Goal: Task Accomplishment & Management: Manage account settings

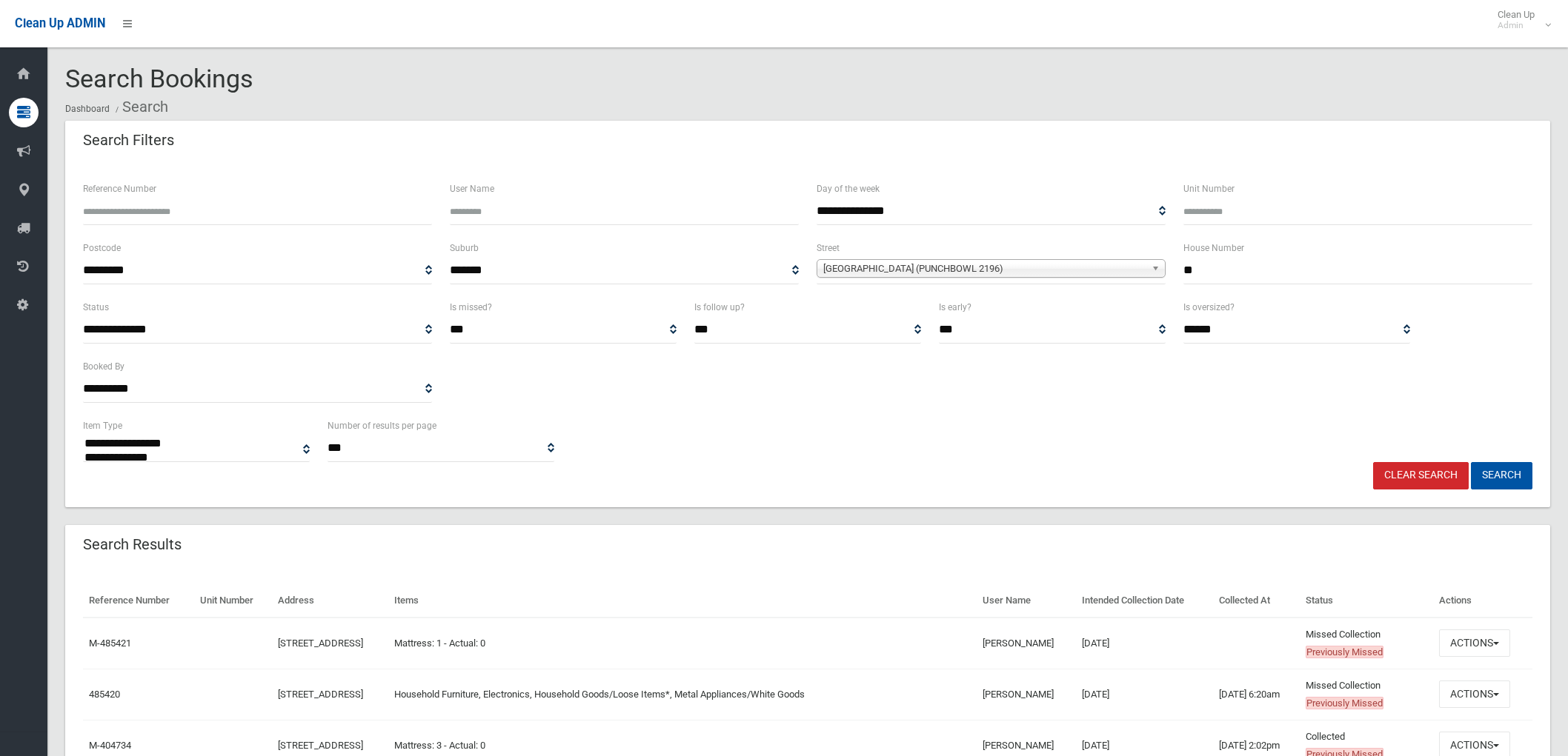
select select
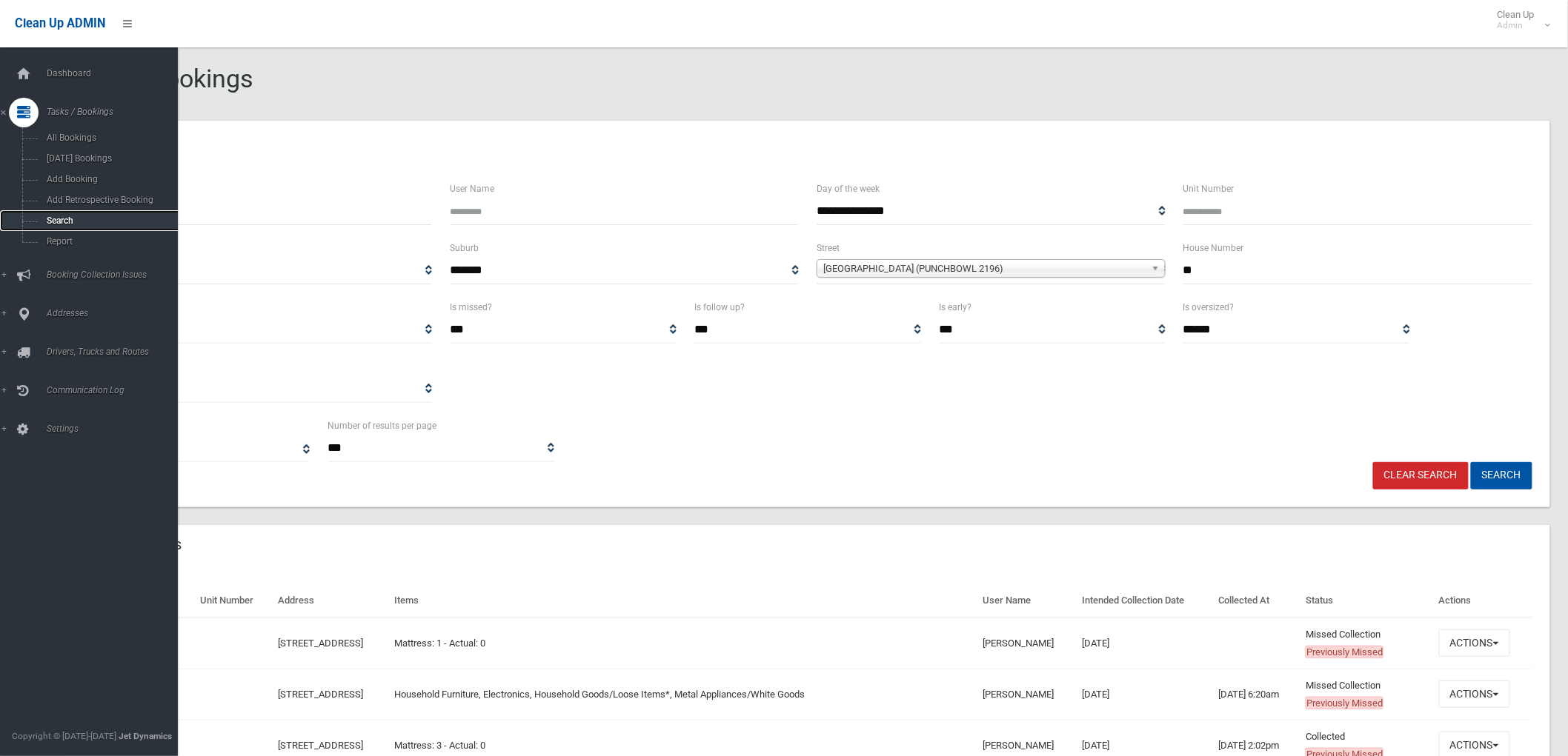
click at [67, 222] on span "Search" at bounding box center [110, 220] width 136 height 11
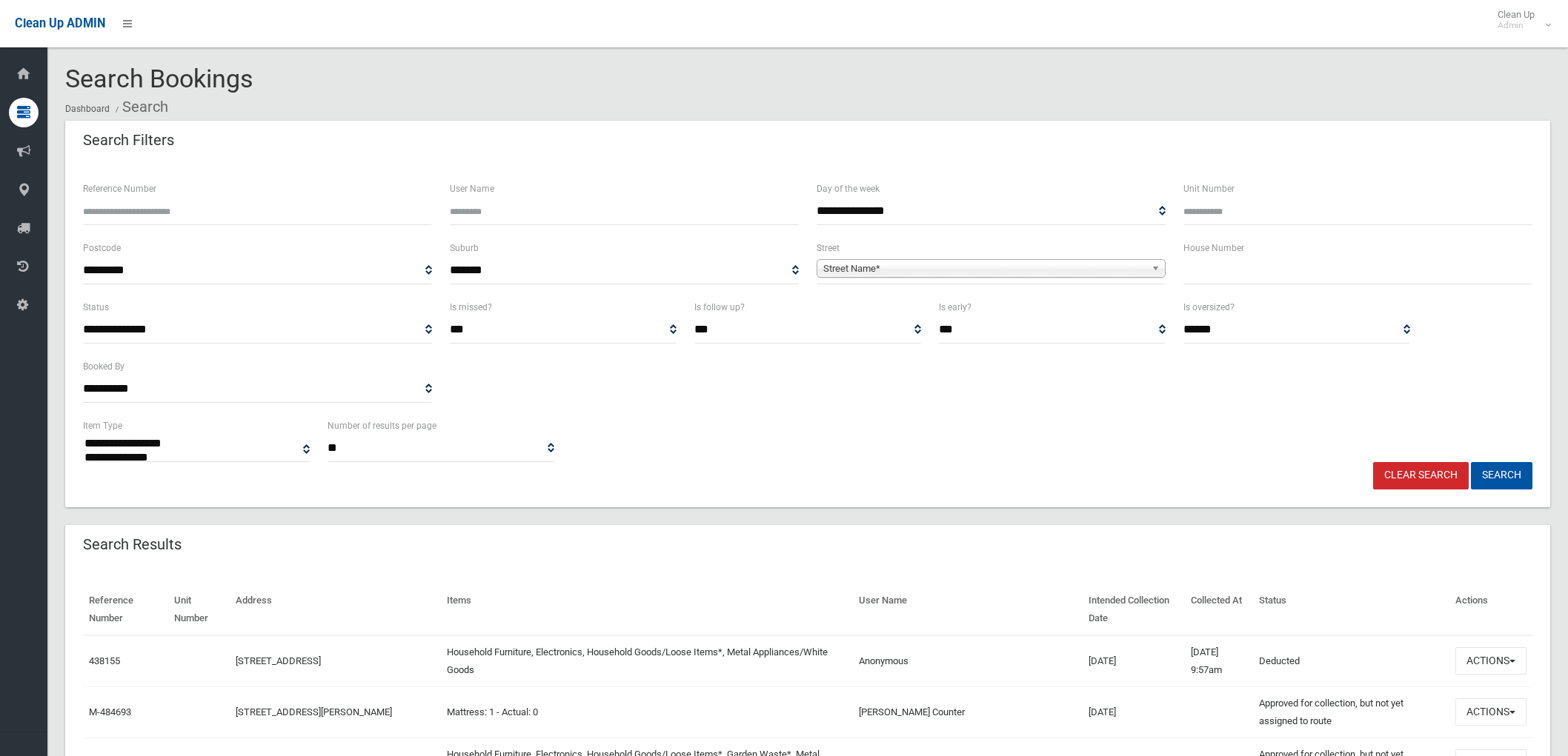
select select
click at [1238, 279] on input "text" at bounding box center [1357, 271] width 349 height 28
type input "*"
click at [1157, 277] on b at bounding box center [1158, 268] width 14 height 17
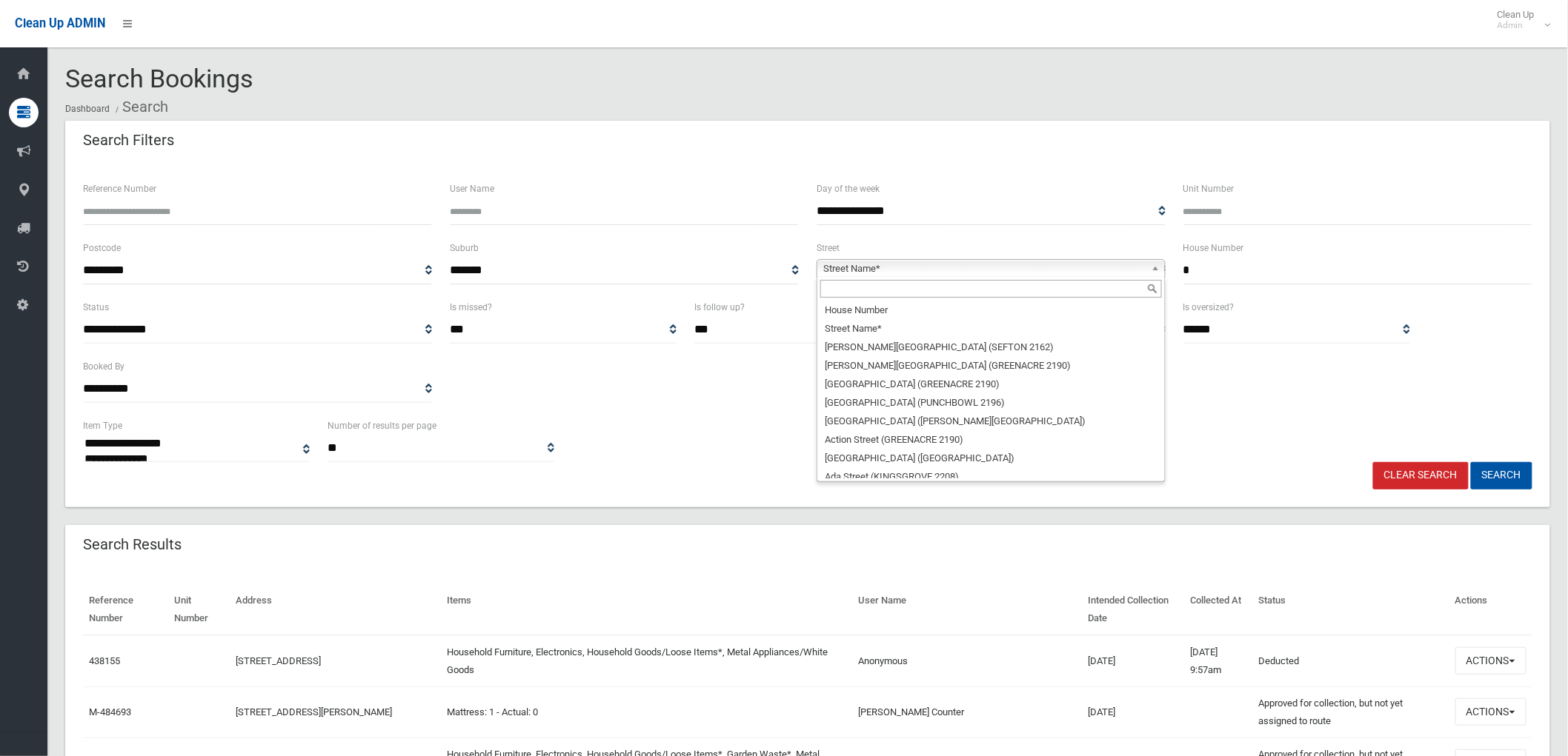
click at [922, 297] on input "text" at bounding box center [991, 288] width 342 height 18
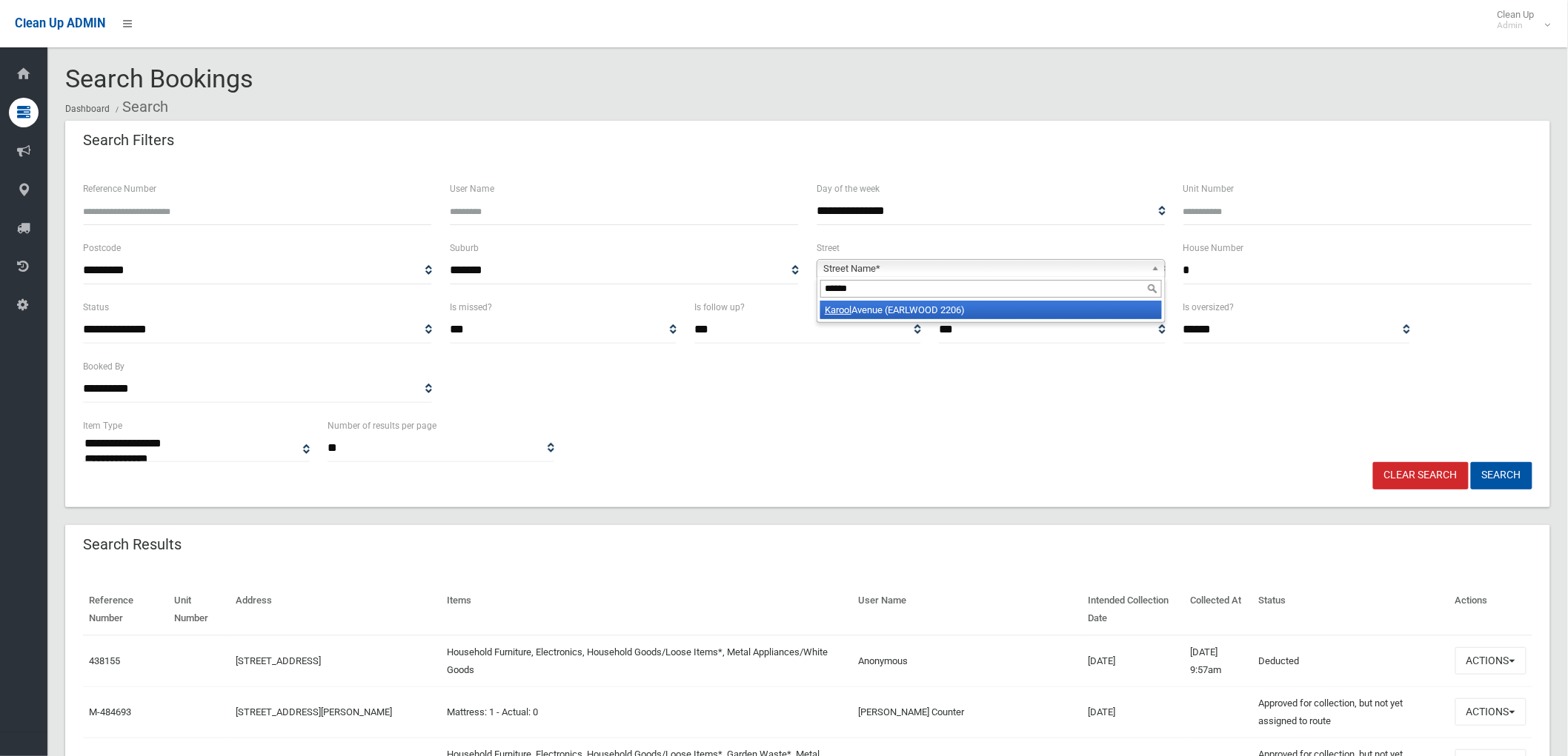
type input "******"
click at [898, 311] on li "Karool Avenue (EARLWOOD 2206)" at bounding box center [991, 309] width 342 height 19
click at [1500, 472] on button "Search" at bounding box center [1501, 475] width 61 height 28
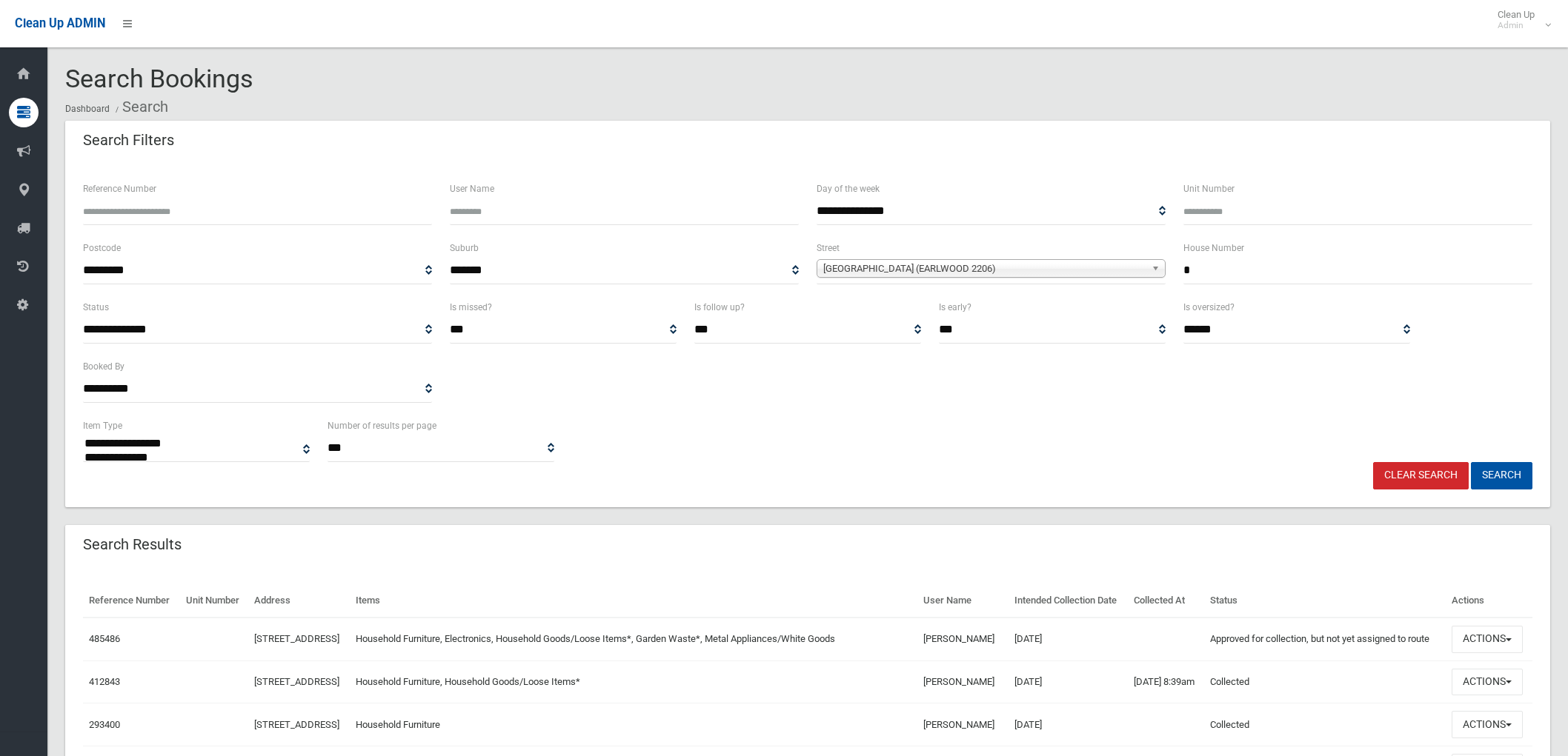
select select
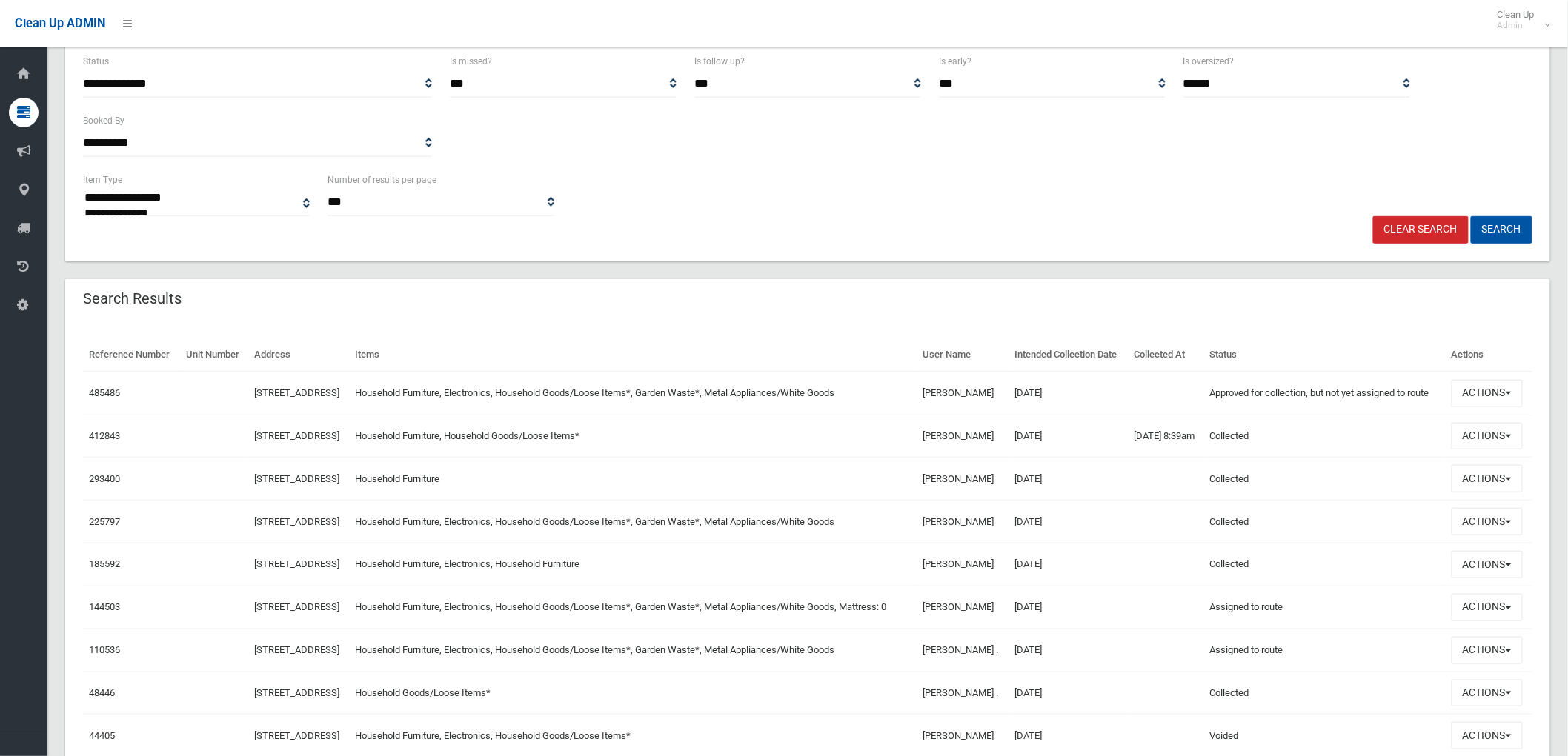
scroll to position [246, 0]
click at [1485, 407] on button "Actions" at bounding box center [1486, 393] width 71 height 28
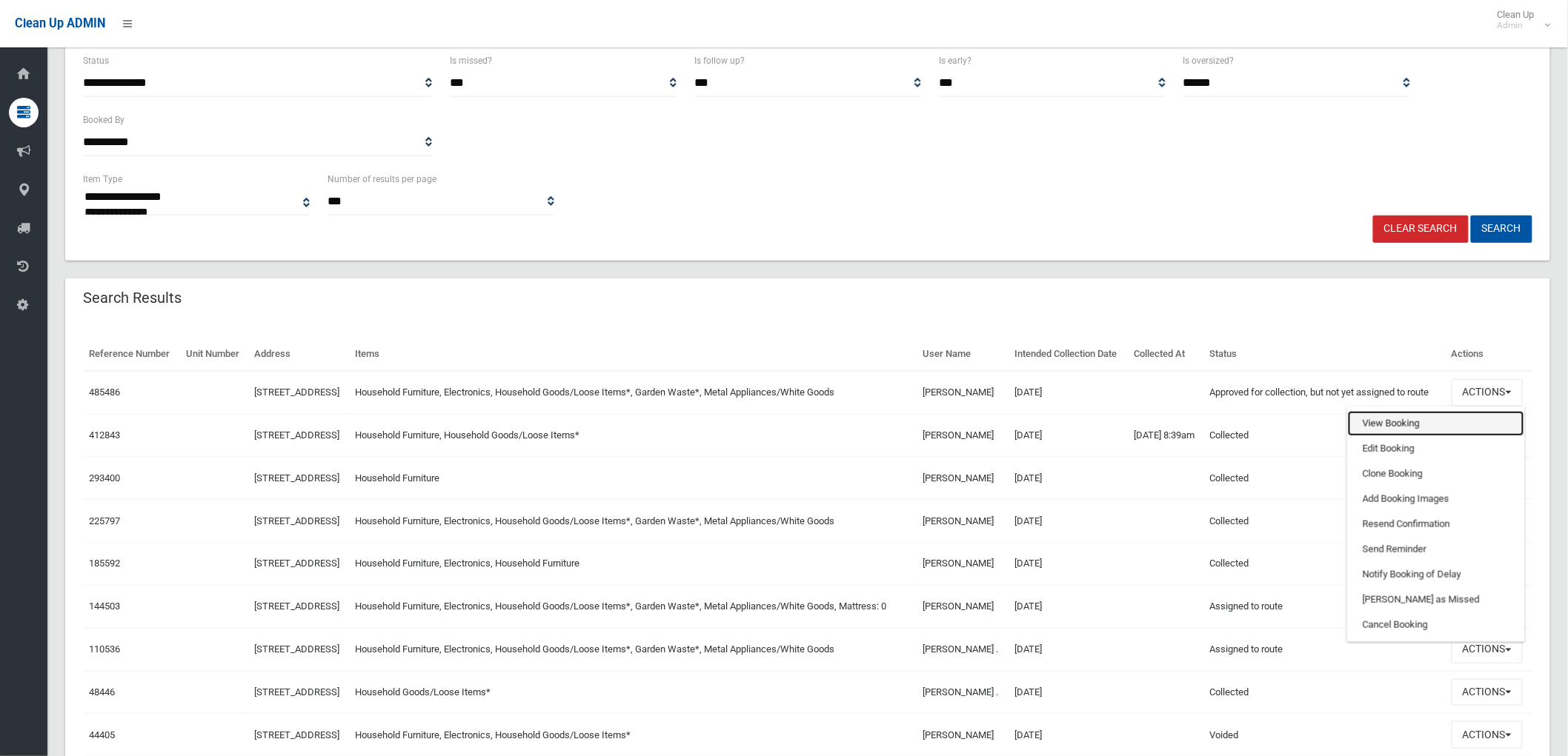
click at [1402, 436] on link "View Booking" at bounding box center [1435, 423] width 176 height 26
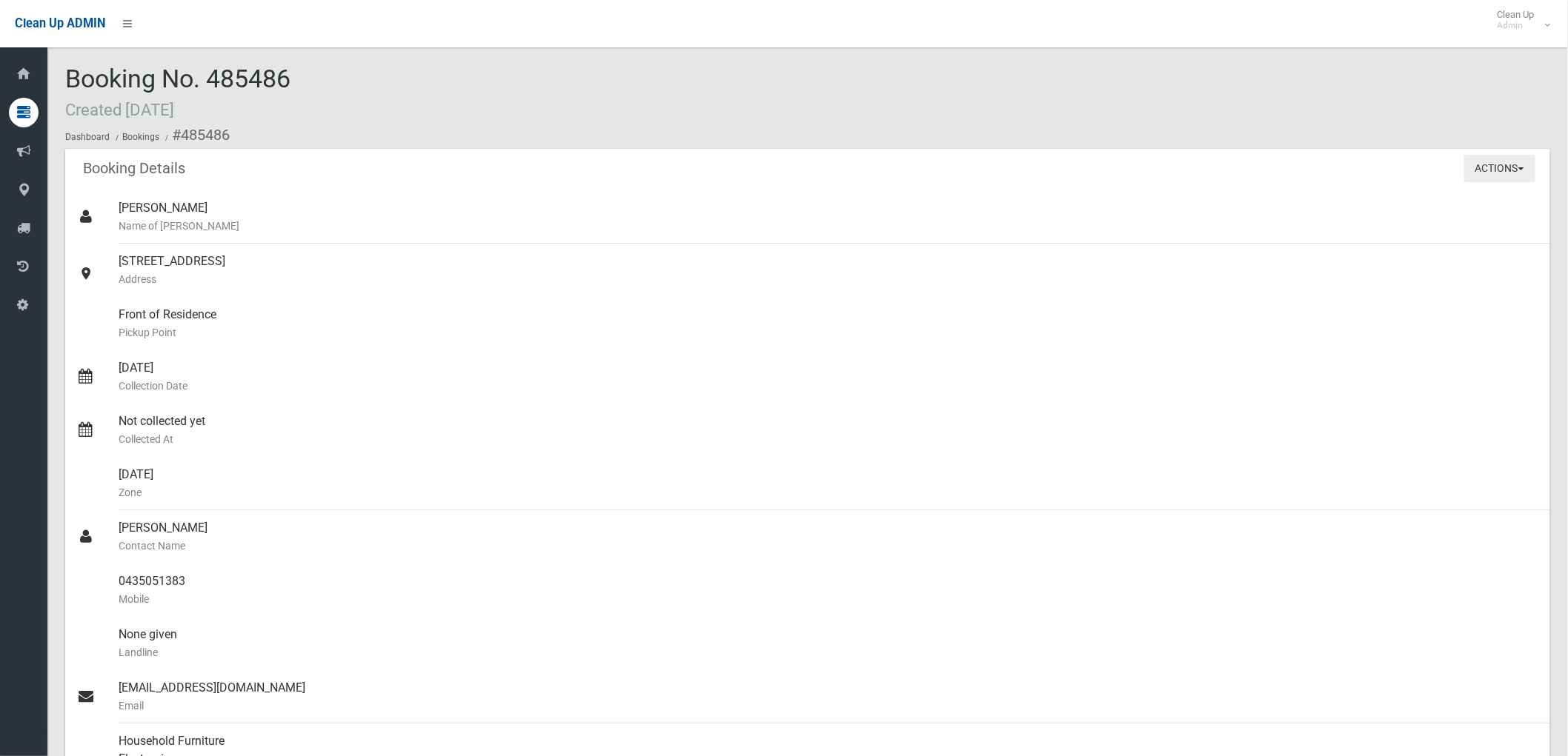
click at [1509, 175] on button "Actions" at bounding box center [1499, 168] width 71 height 28
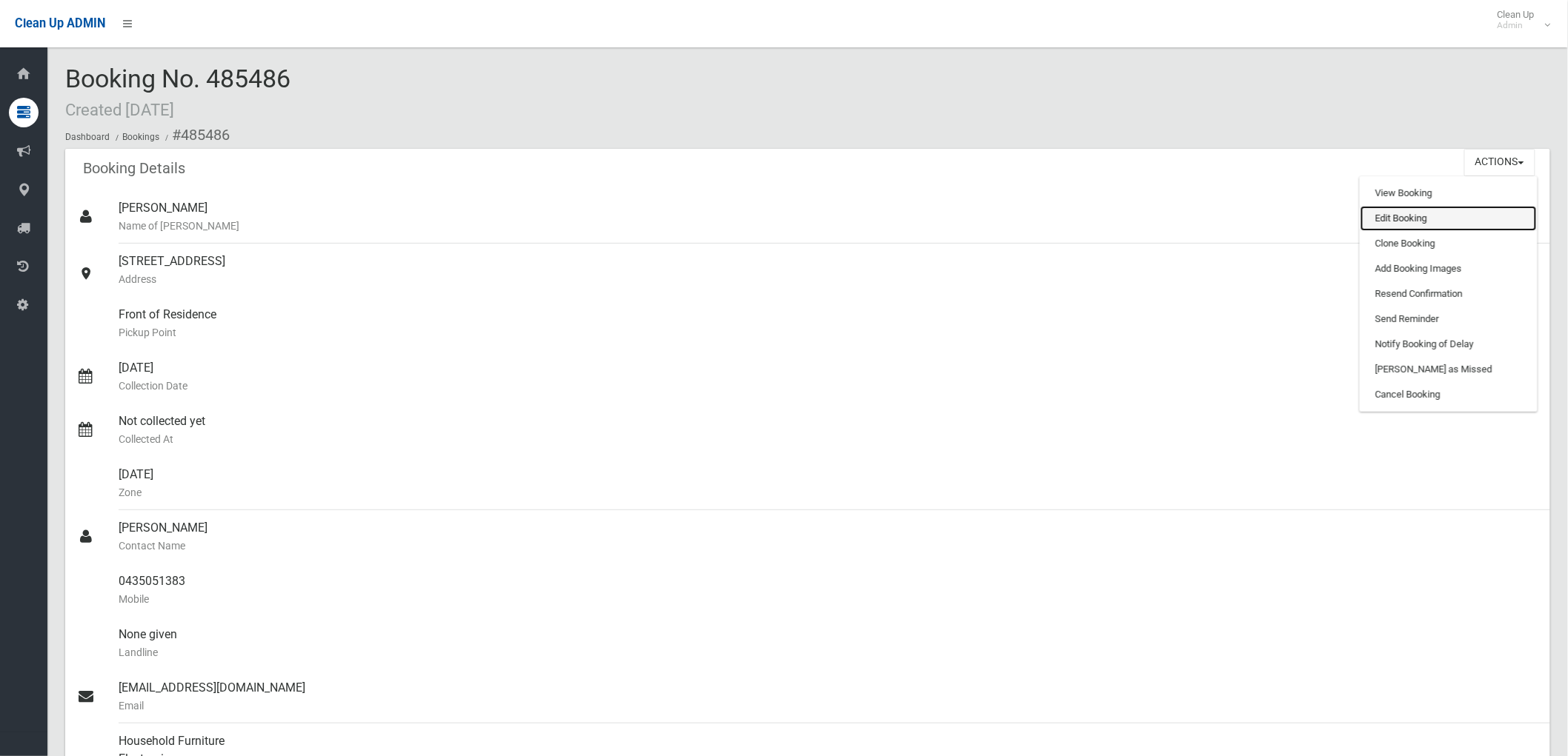
click at [1432, 217] on link "Edit Booking" at bounding box center [1448, 219] width 176 height 26
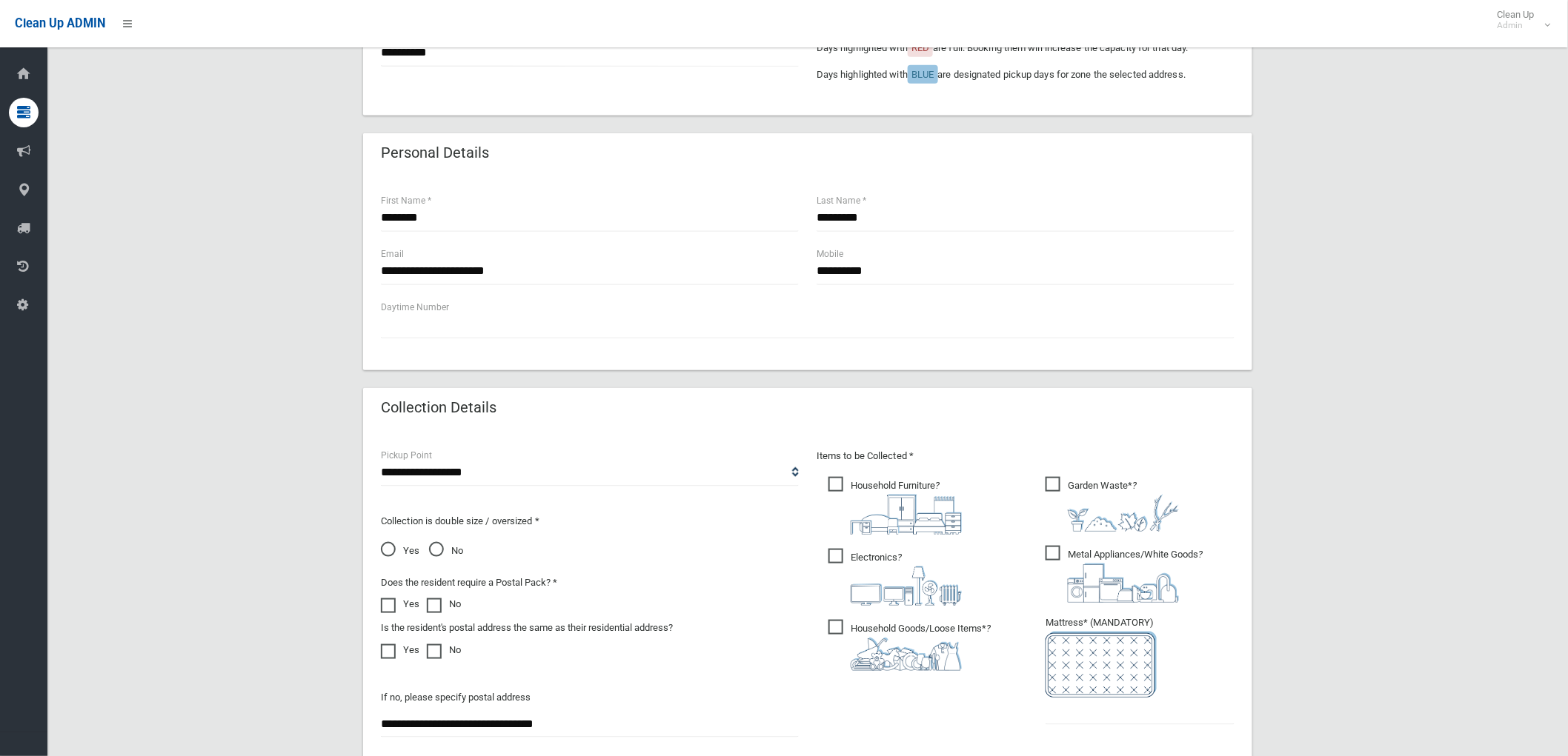
scroll to position [575, 0]
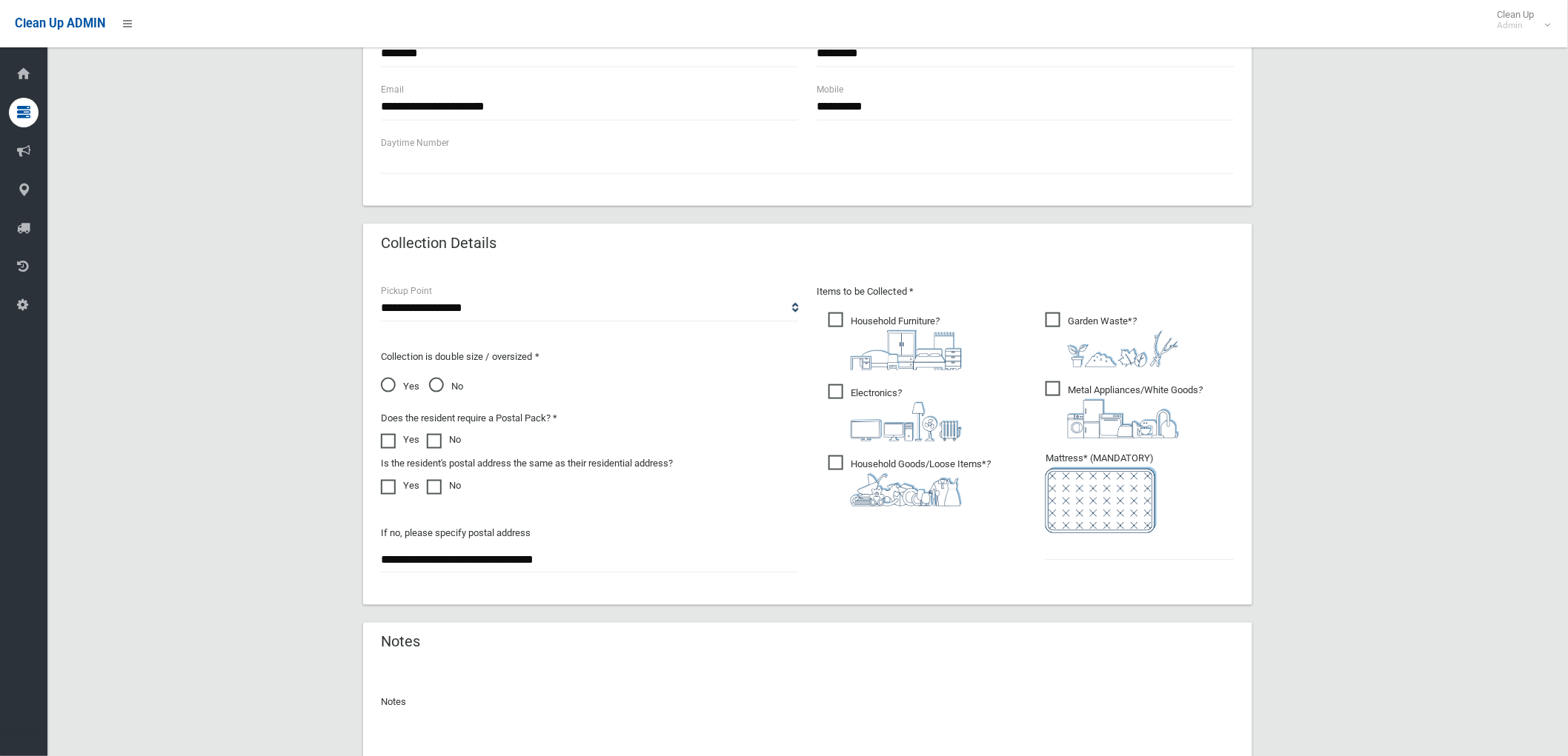
click at [387, 391] on span "Yes" at bounding box center [400, 387] width 38 height 18
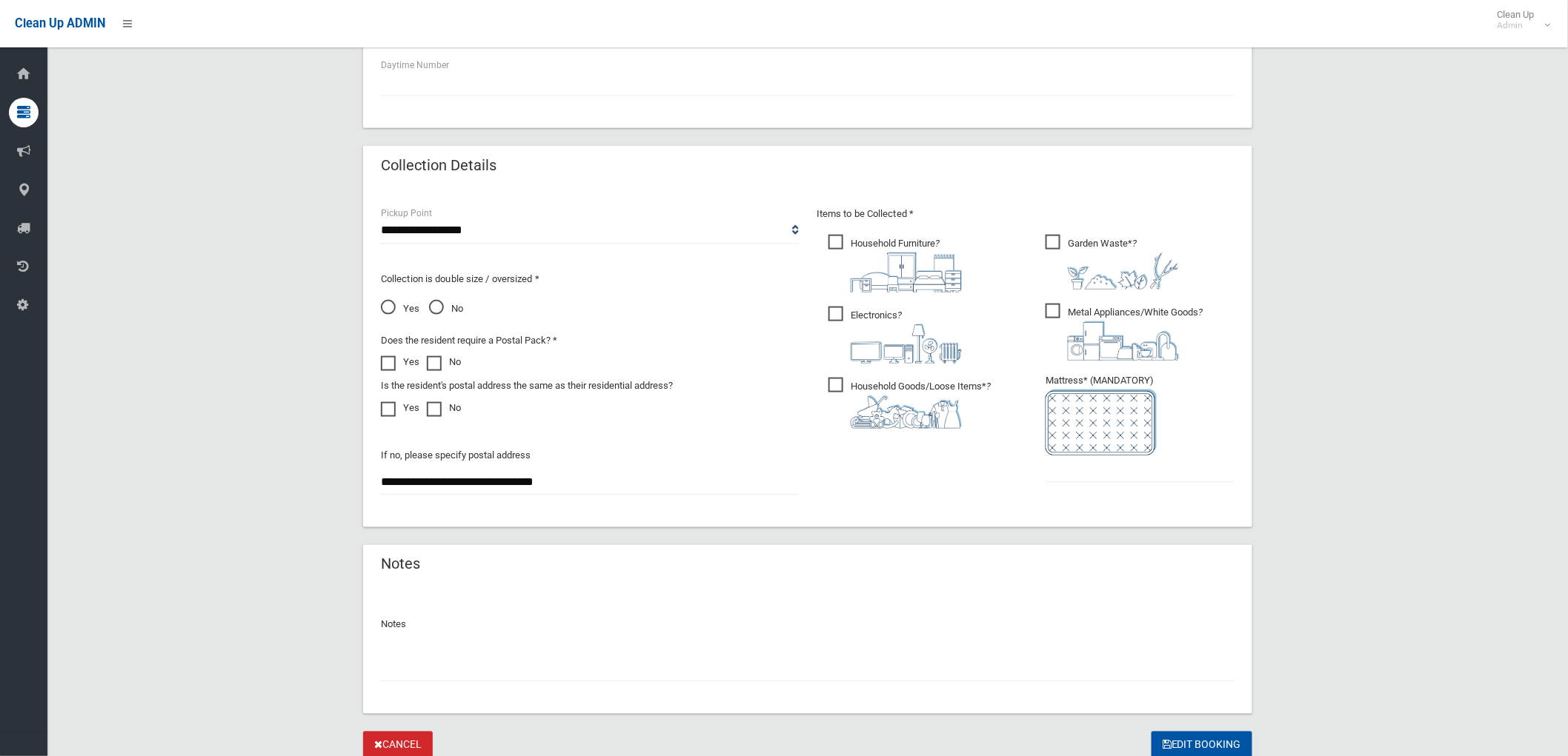
scroll to position [708, 0]
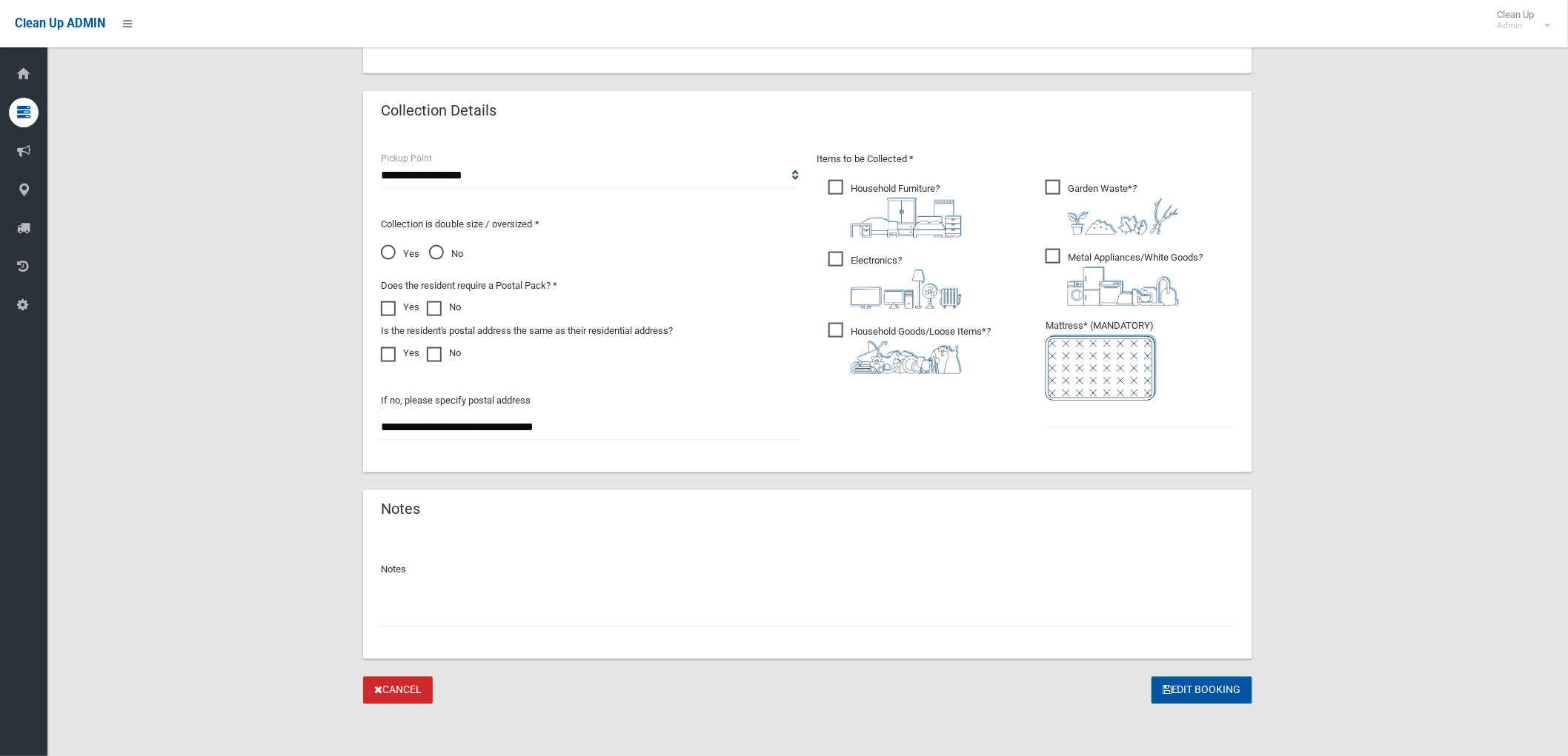
click at [1191, 689] on button "Edit Booking" at bounding box center [1202, 690] width 100 height 28
type input "*"
click at [1225, 691] on button "Edit Booking" at bounding box center [1202, 690] width 100 height 28
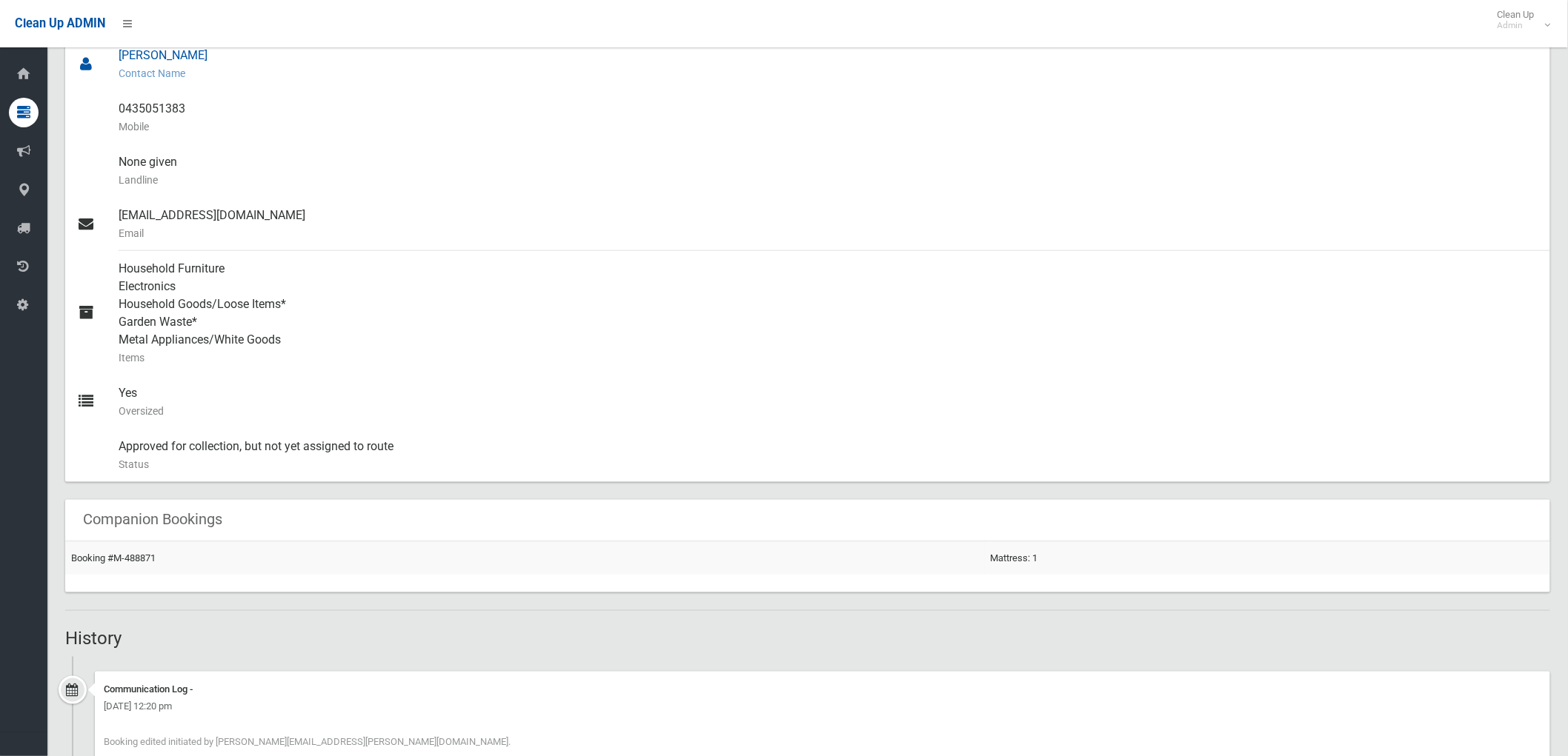
scroll to position [493, 0]
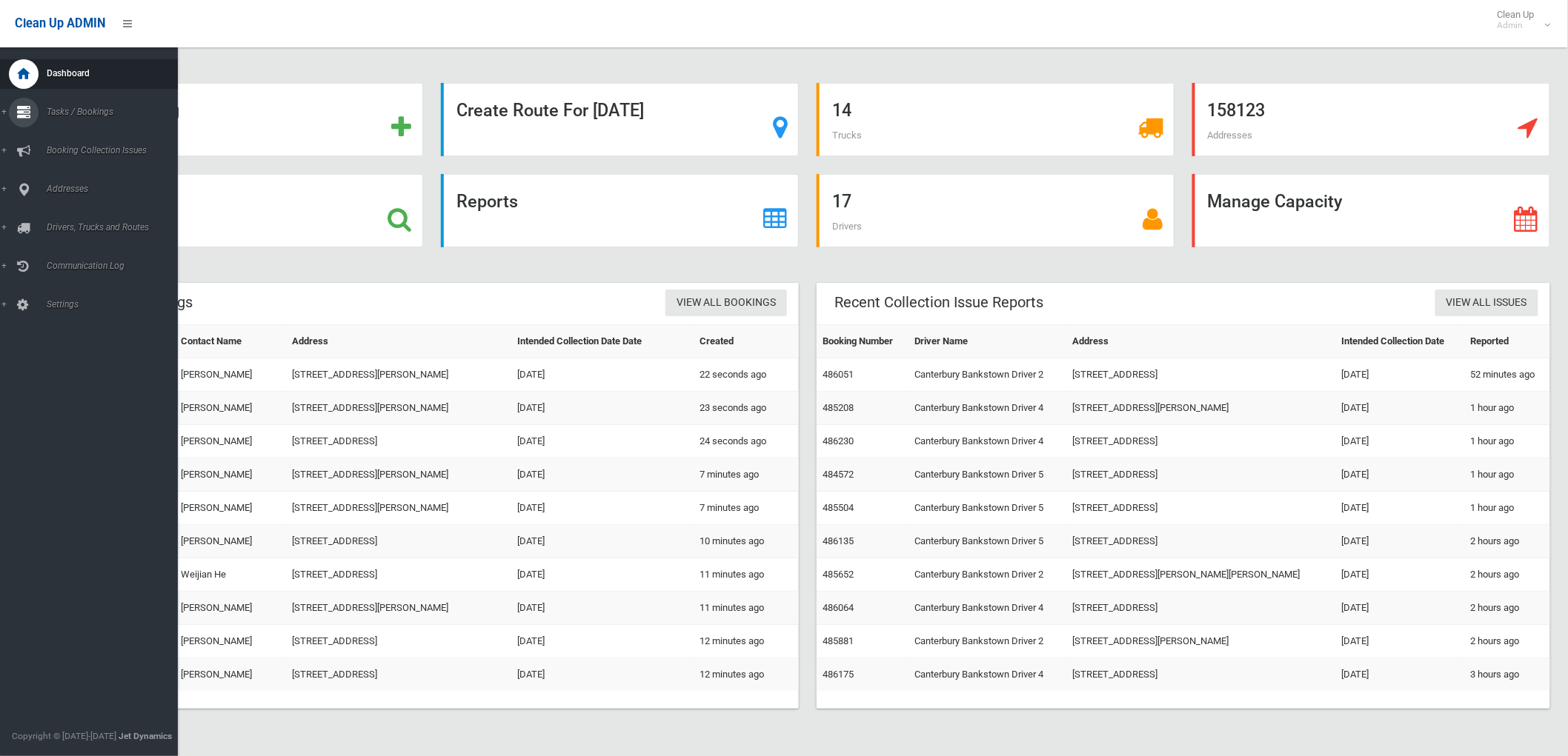
click at [20, 109] on icon at bounding box center [24, 112] width 14 height 30
click at [61, 223] on span "Search" at bounding box center [110, 220] width 136 height 11
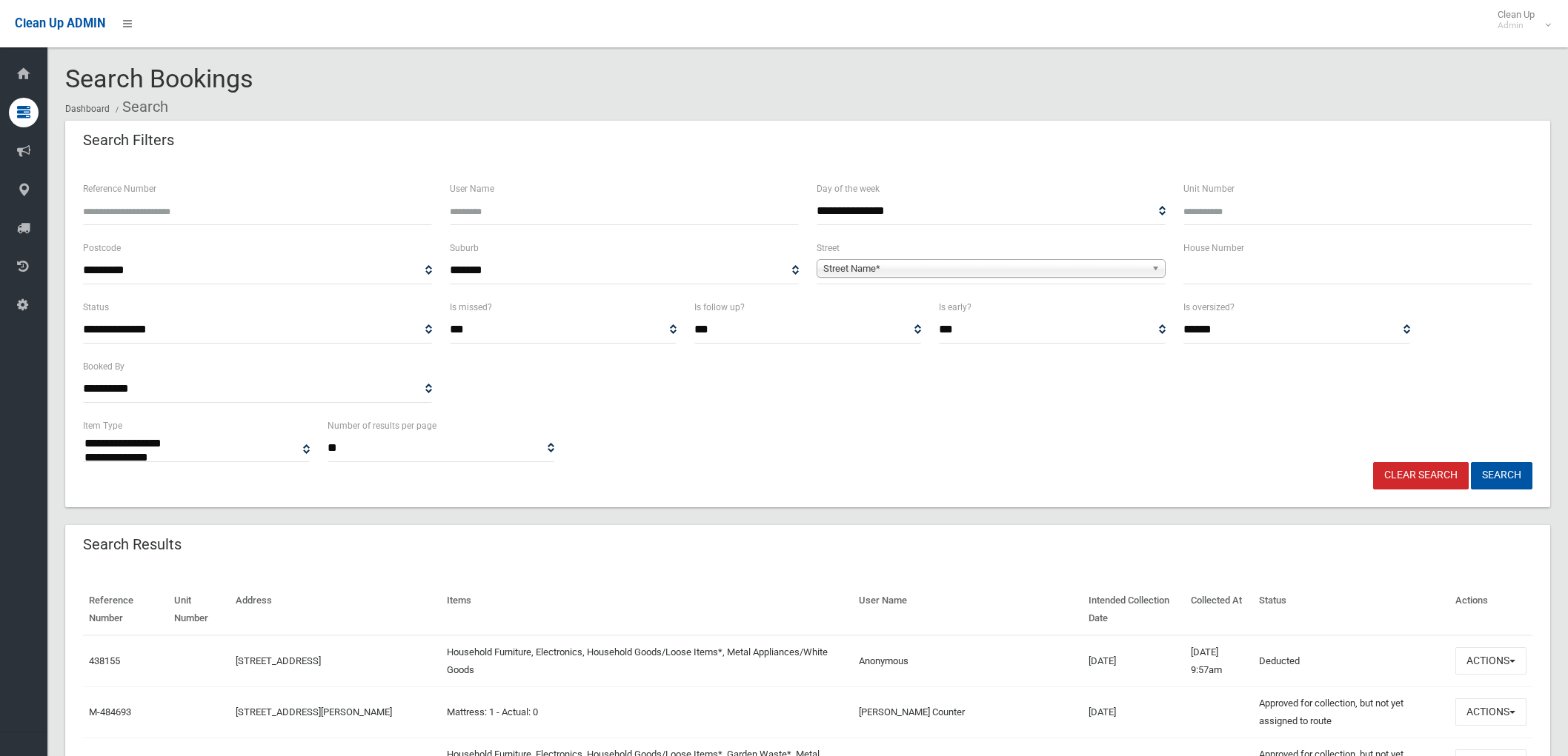
select select
click at [196, 220] on input "Reference Number" at bounding box center [257, 212] width 349 height 28
type input "******"
click at [1505, 476] on button "Search" at bounding box center [1501, 475] width 61 height 28
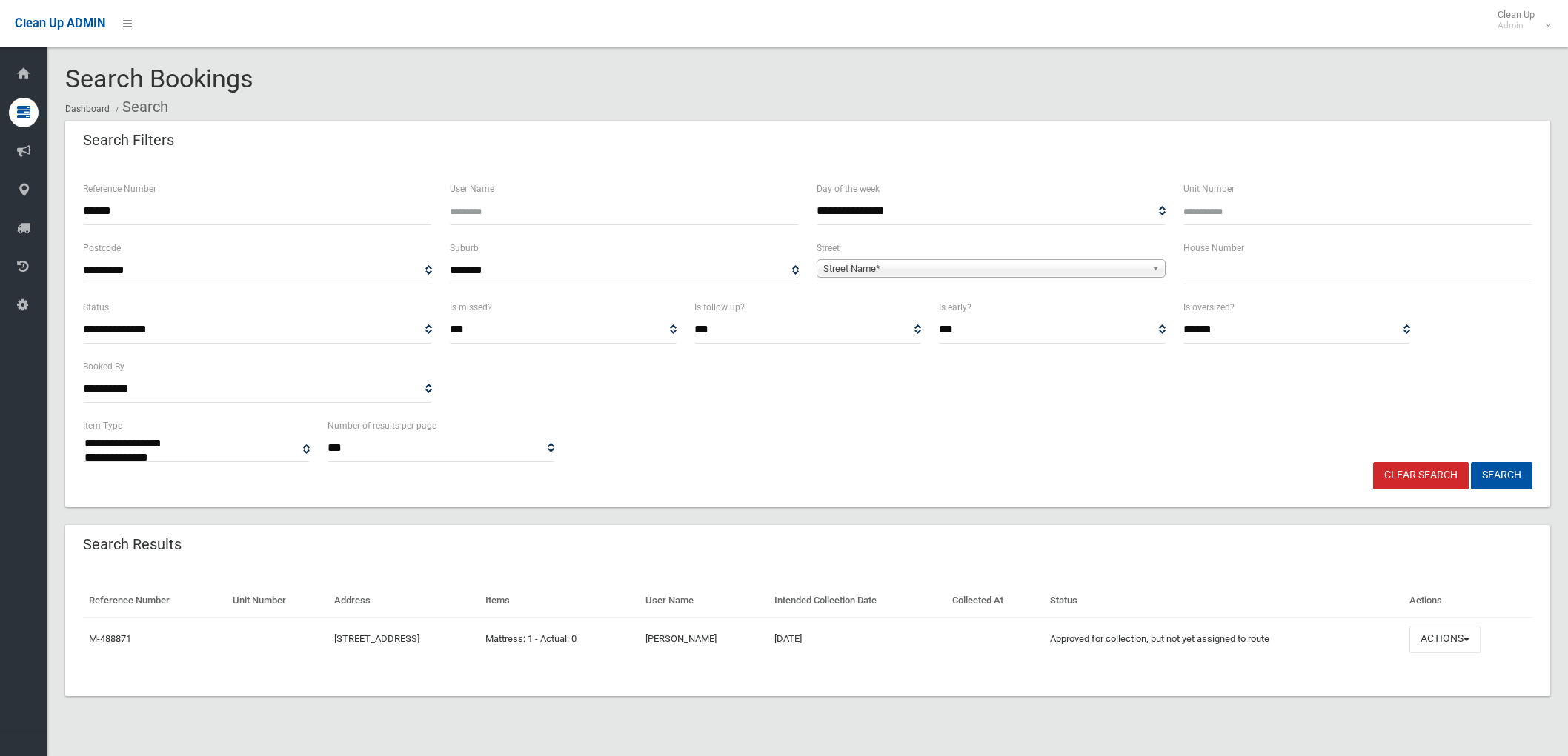
select select
